Goal: Task Accomplishment & Management: Use online tool/utility

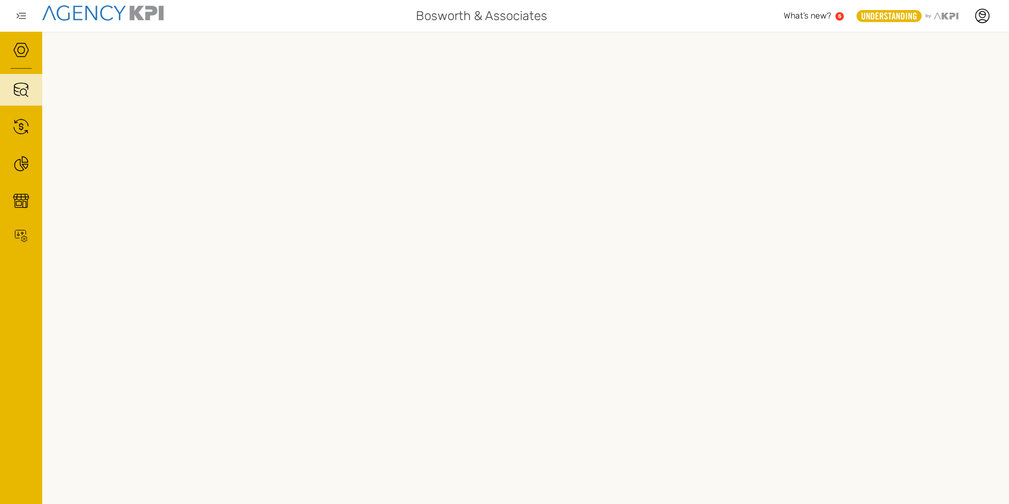
click at [809, 19] on span "What’s new?" at bounding box center [808, 16] width 48 height 10
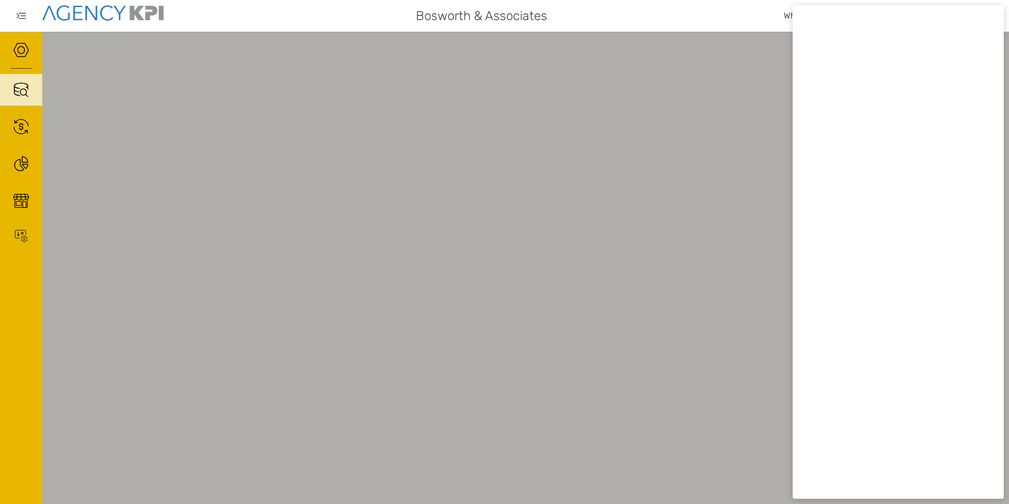
click at [735, 78] on div at bounding box center [504, 252] width 1009 height 504
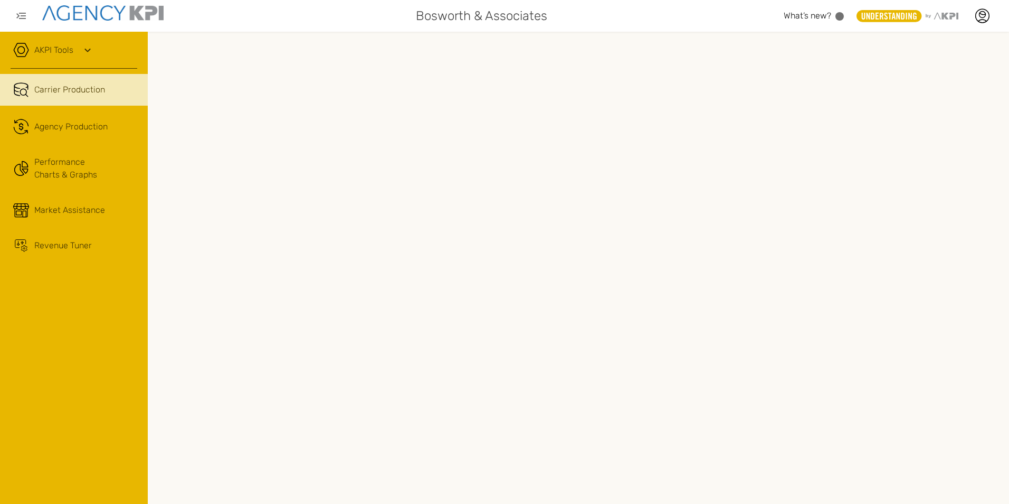
click at [33, 49] on div "AKPI Tools" at bounding box center [74, 55] width 127 height 26
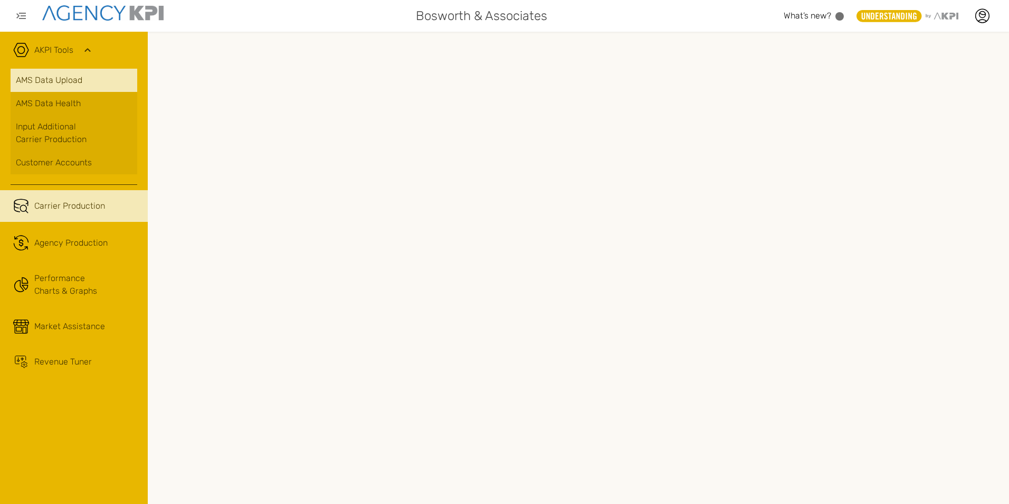
click at [40, 82] on link "AMS Data Upload" at bounding box center [74, 80] width 127 height 23
